Goal: Complete application form: Fill out and submit a form for a specific purpose

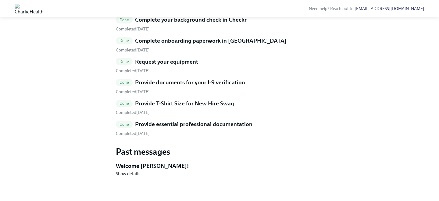
scroll to position [333, 0]
click at [201, 108] on h5 "Provide T-Shirt Size for New Hire Swag" at bounding box center [184, 104] width 99 height 8
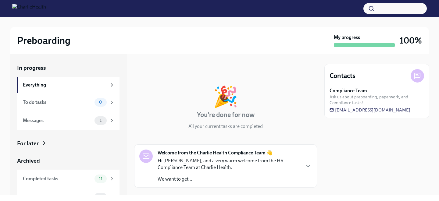
scroll to position [12, 0]
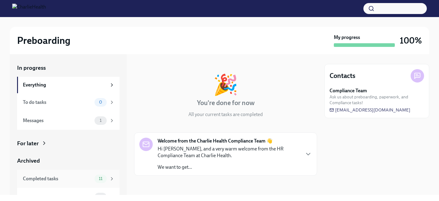
click at [96, 177] on span "11" at bounding box center [100, 178] width 11 height 5
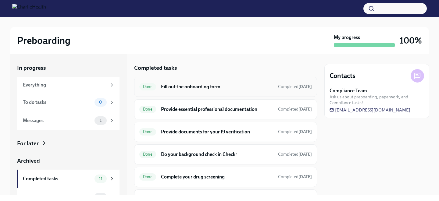
click at [171, 88] on h6 "Fill out the onboarding form" at bounding box center [217, 86] width 112 height 7
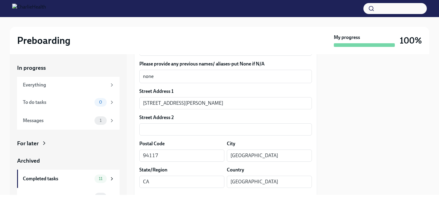
scroll to position [218, 0]
